Goal: Find specific page/section: Find specific page/section

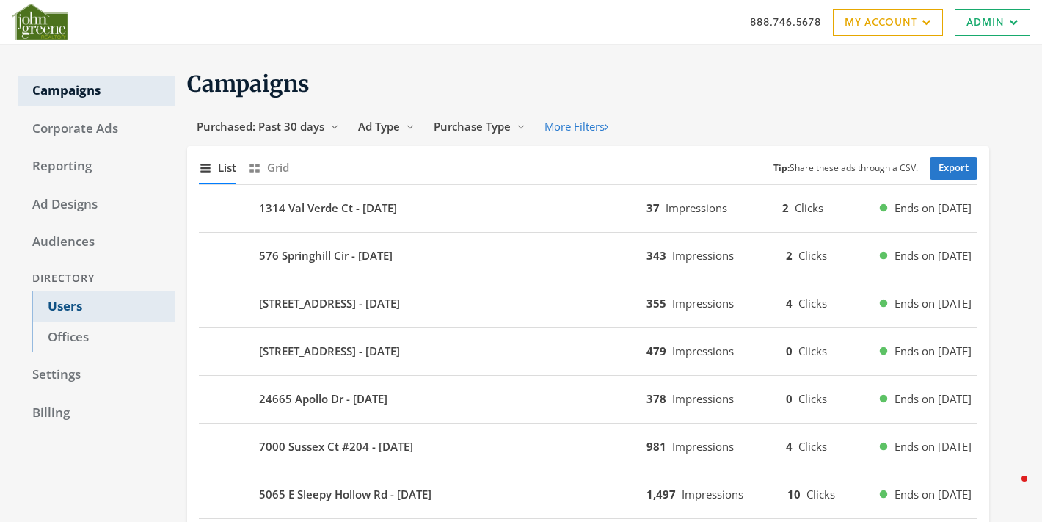
click at [67, 304] on link "Users" at bounding box center [103, 306] width 143 height 31
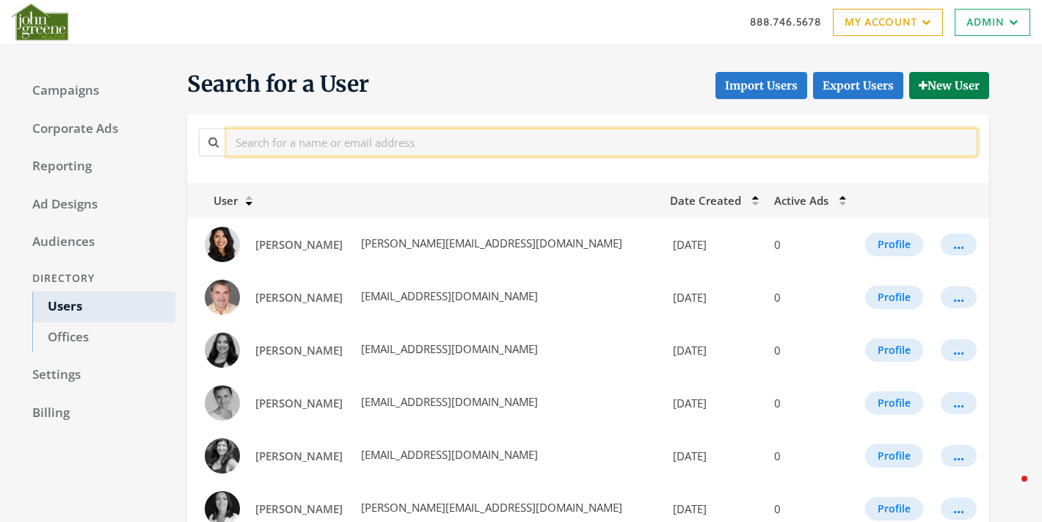
click at [332, 149] on input "text" at bounding box center [602, 141] width 751 height 27
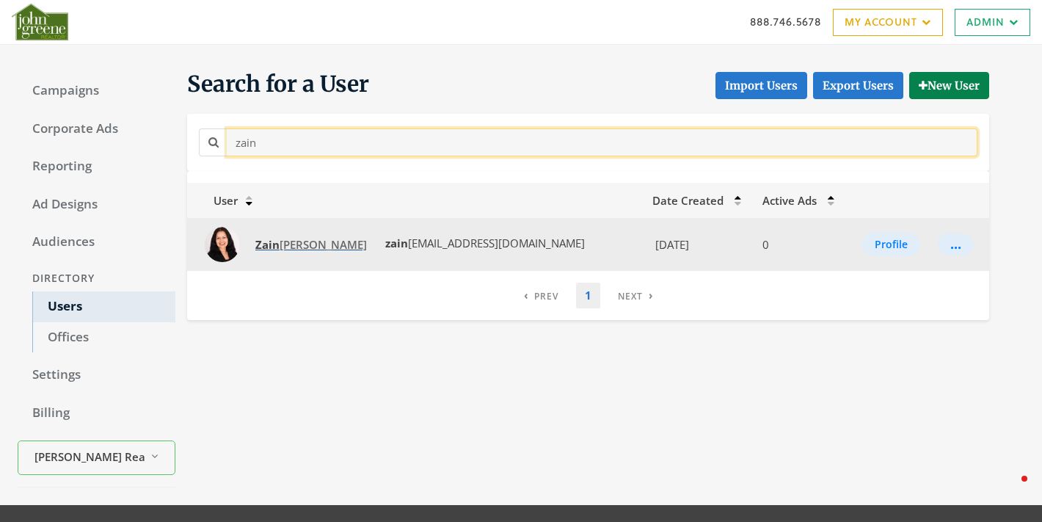
type input "zain"
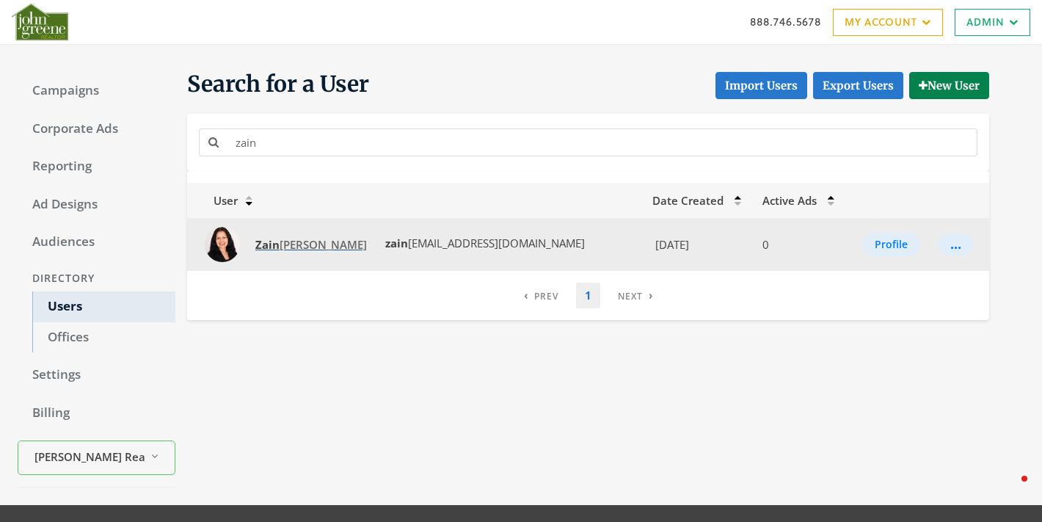
click at [283, 247] on span "Zain ab Shaikh" at bounding box center [311, 244] width 112 height 15
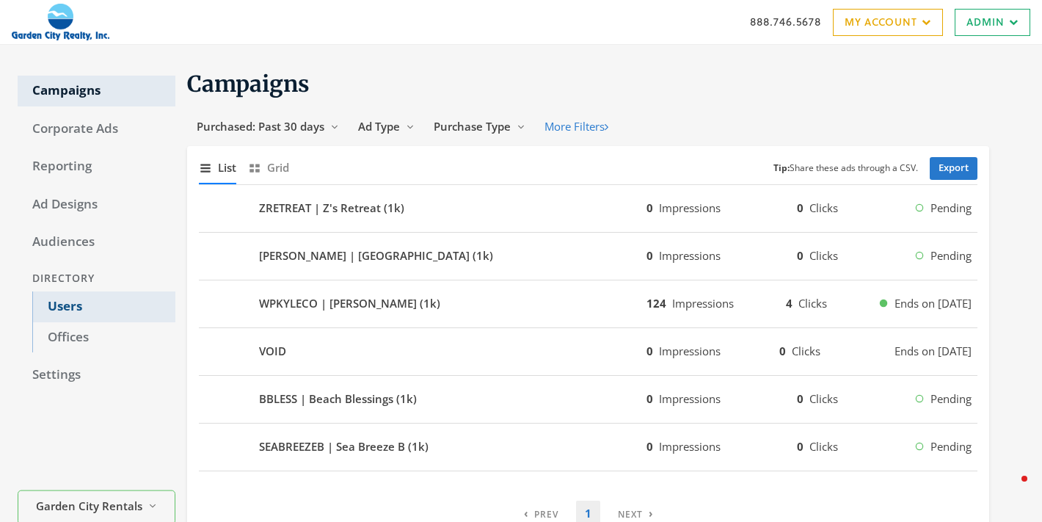
click at [73, 304] on link "Users" at bounding box center [103, 306] width 143 height 31
